Goal: Information Seeking & Learning: Learn about a topic

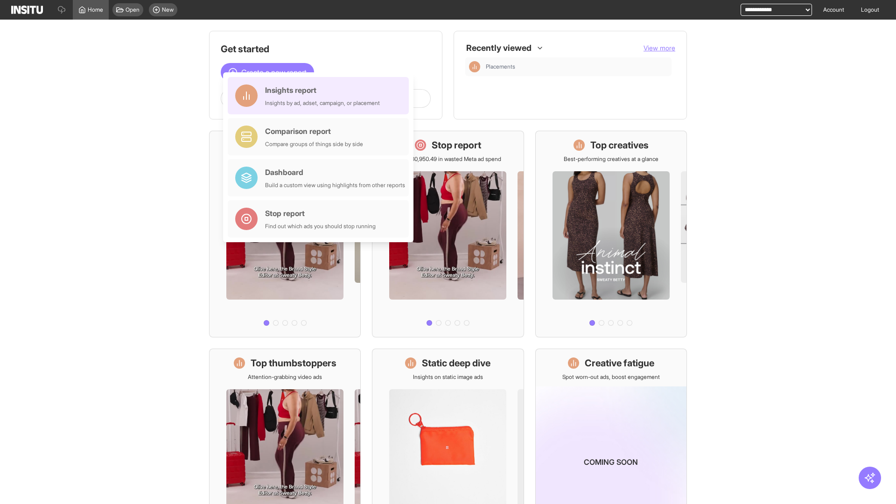
click at [320, 96] on div "Insights report Insights by ad, adset, campaign, or placement" at bounding box center [322, 95] width 115 height 22
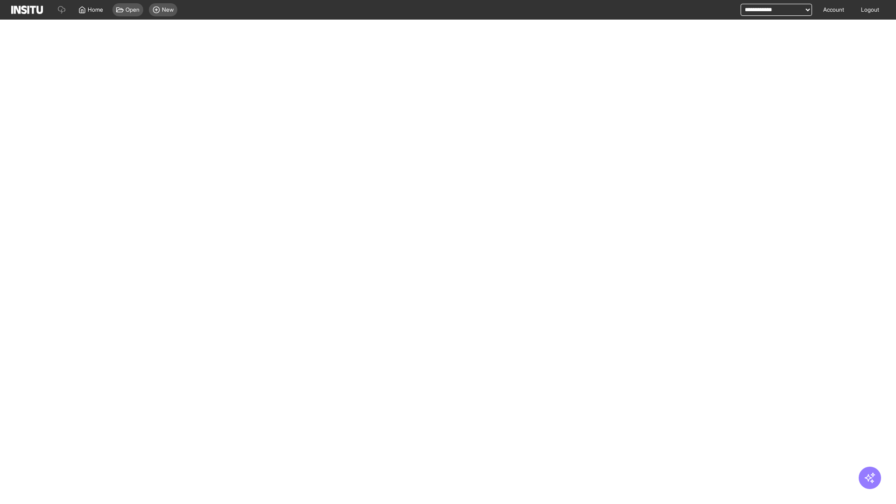
select select "**"
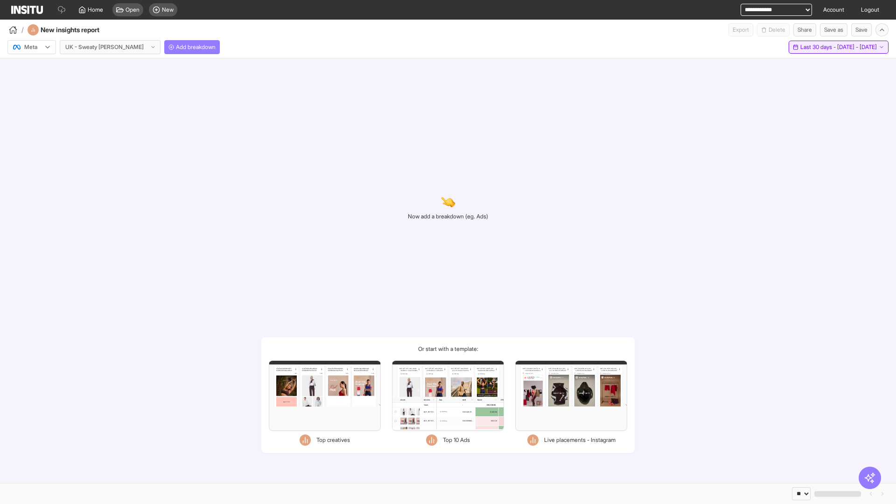
click at [819, 47] on span "Last 30 days - [DATE] - [DATE]" at bounding box center [838, 46] width 77 height 7
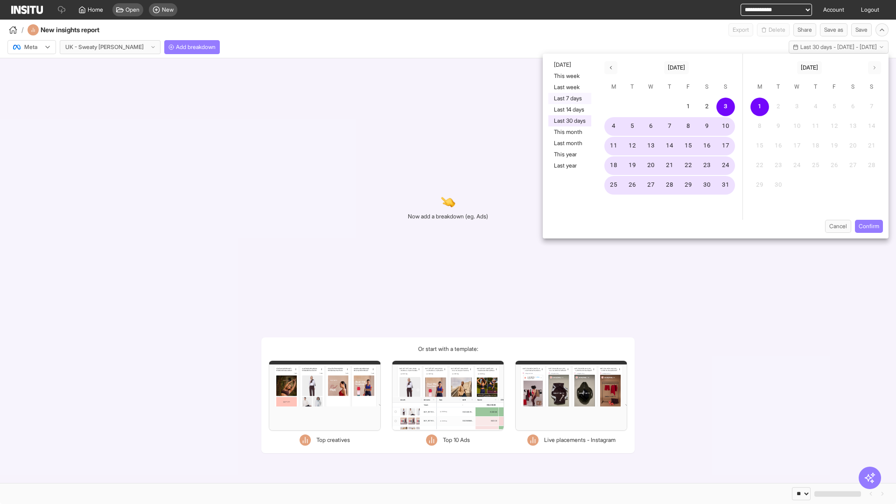
click at [569, 98] on button "Last 7 days" at bounding box center [569, 98] width 43 height 11
